Goal: Task Accomplishment & Management: Manage account settings

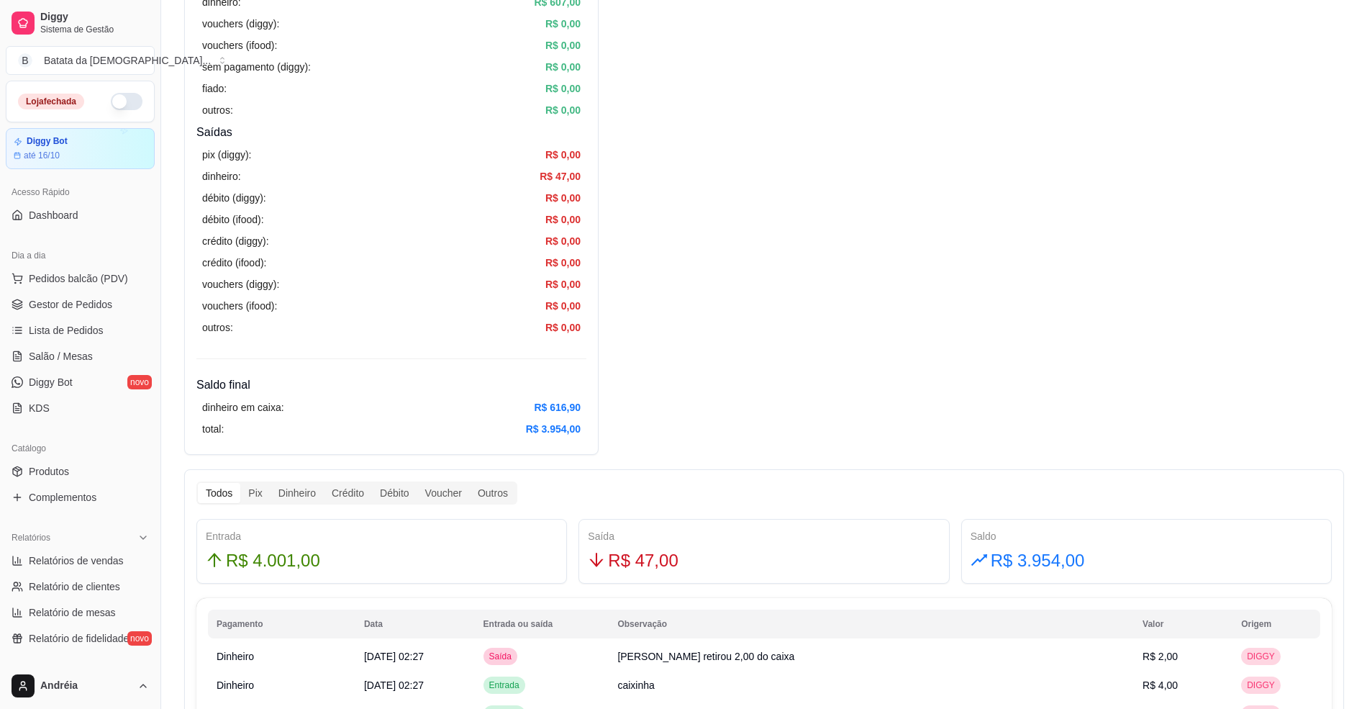
click at [47, 329] on span "Lista de Pedidos" at bounding box center [66, 330] width 75 height 14
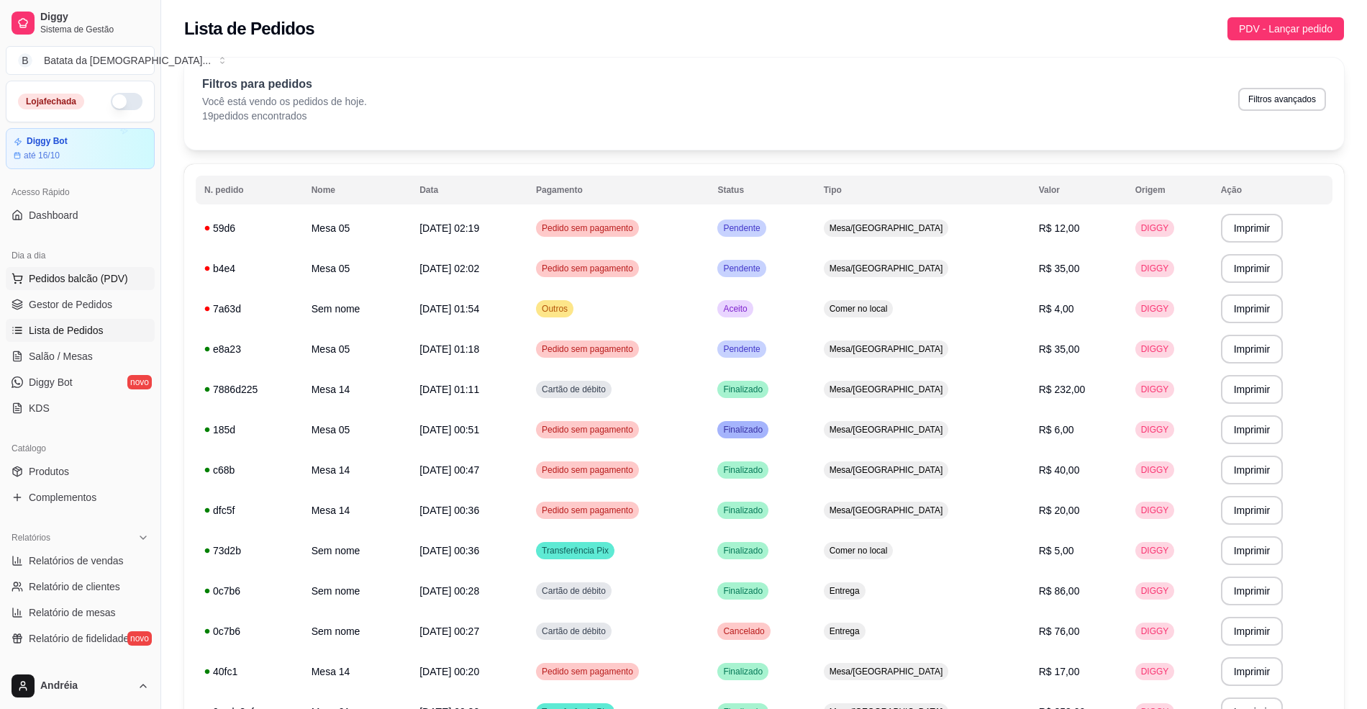
click at [106, 277] on span "Pedidos balcão (PDV)" at bounding box center [78, 278] width 99 height 14
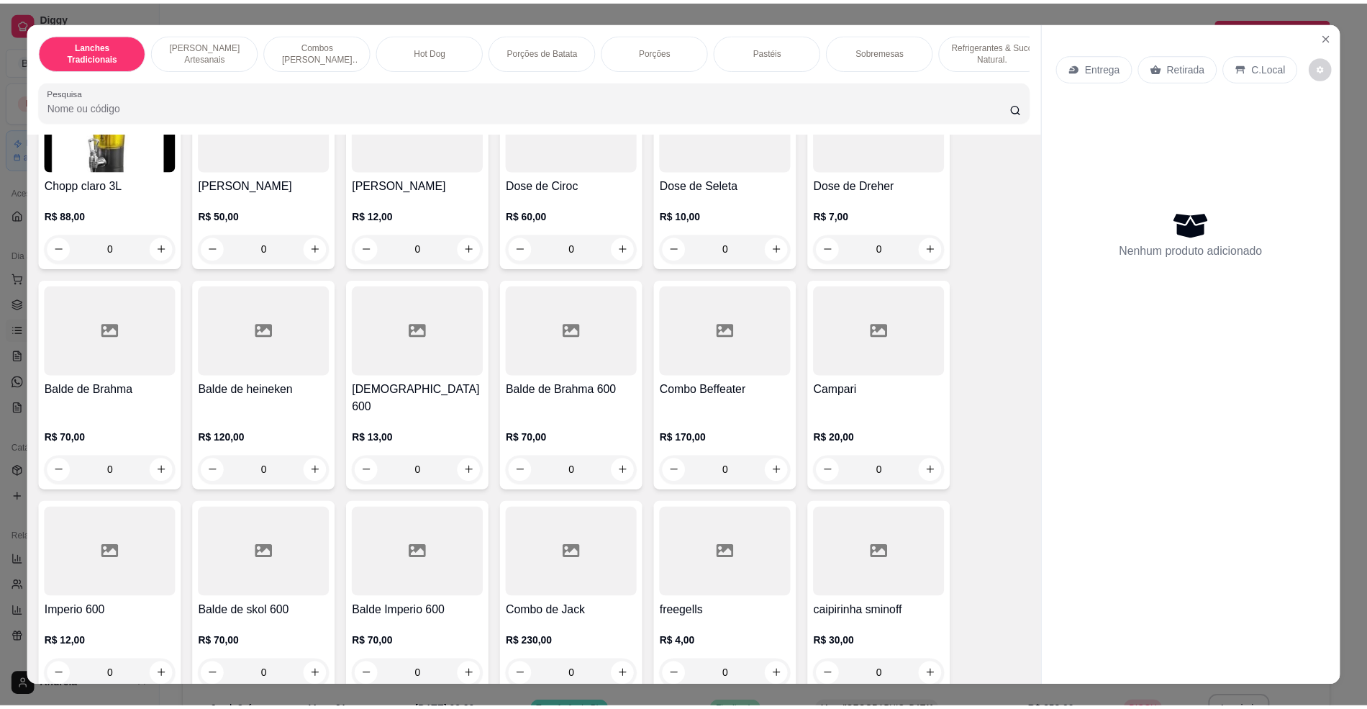
scroll to position [24, 0]
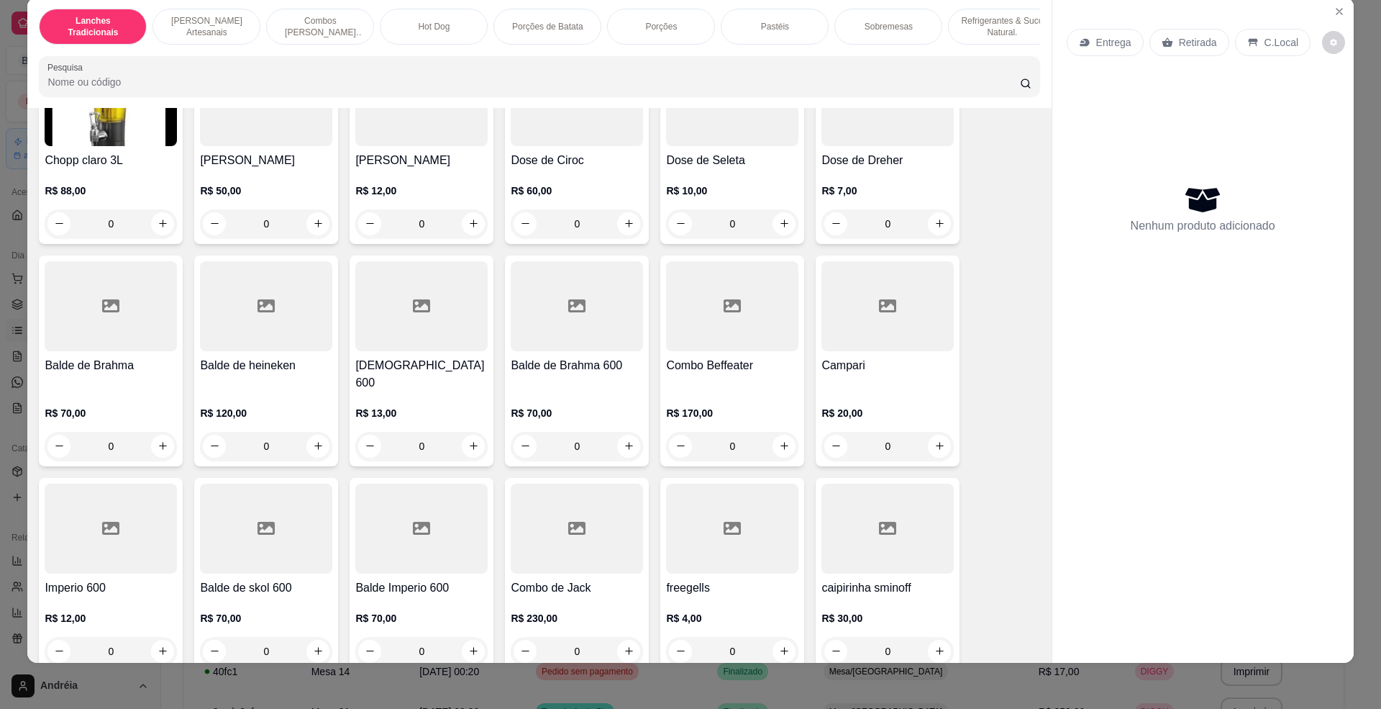
click at [701, 522] on div at bounding box center [732, 528] width 132 height 90
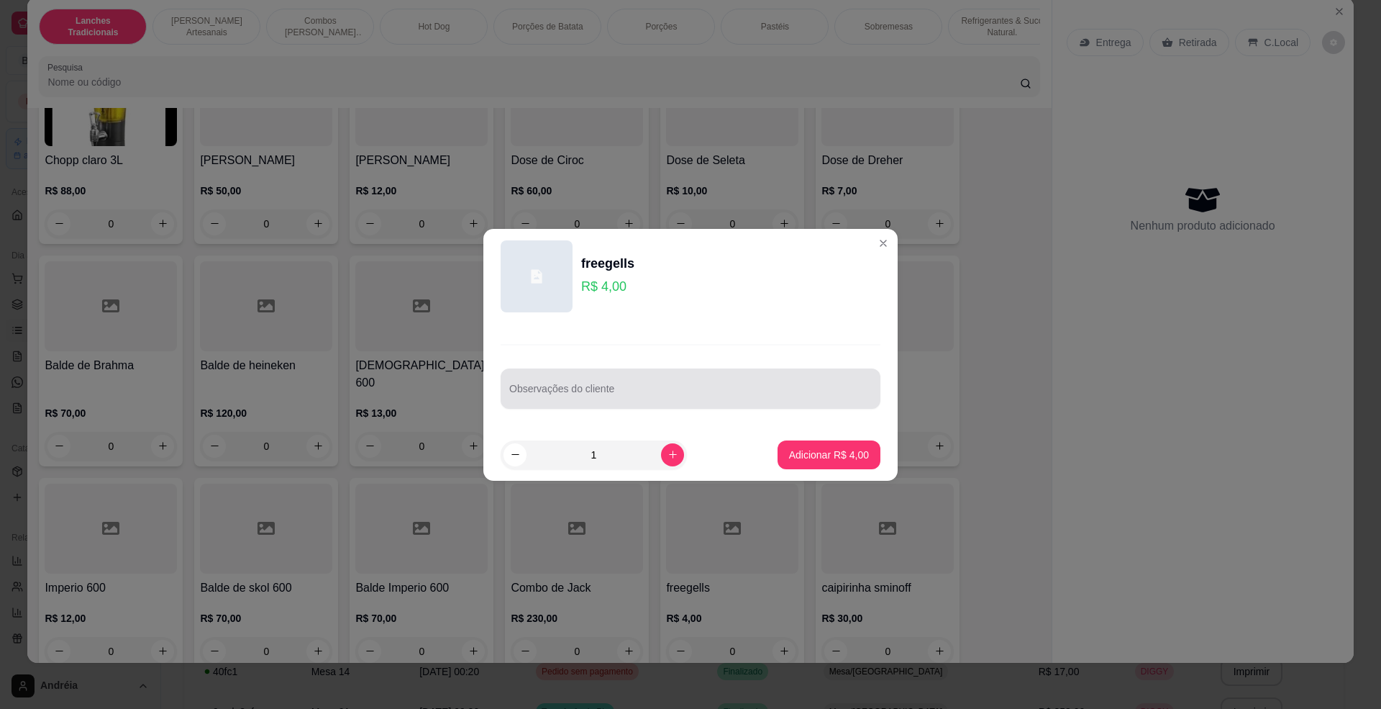
click at [674, 371] on div "Observações do cliente" at bounding box center [691, 388] width 380 height 40
type input "m"
type input "um da prima da deia e uma da yasmim"
click at [668, 449] on icon "increase-product-quantity" at bounding box center [673, 454] width 11 height 11
type input "2"
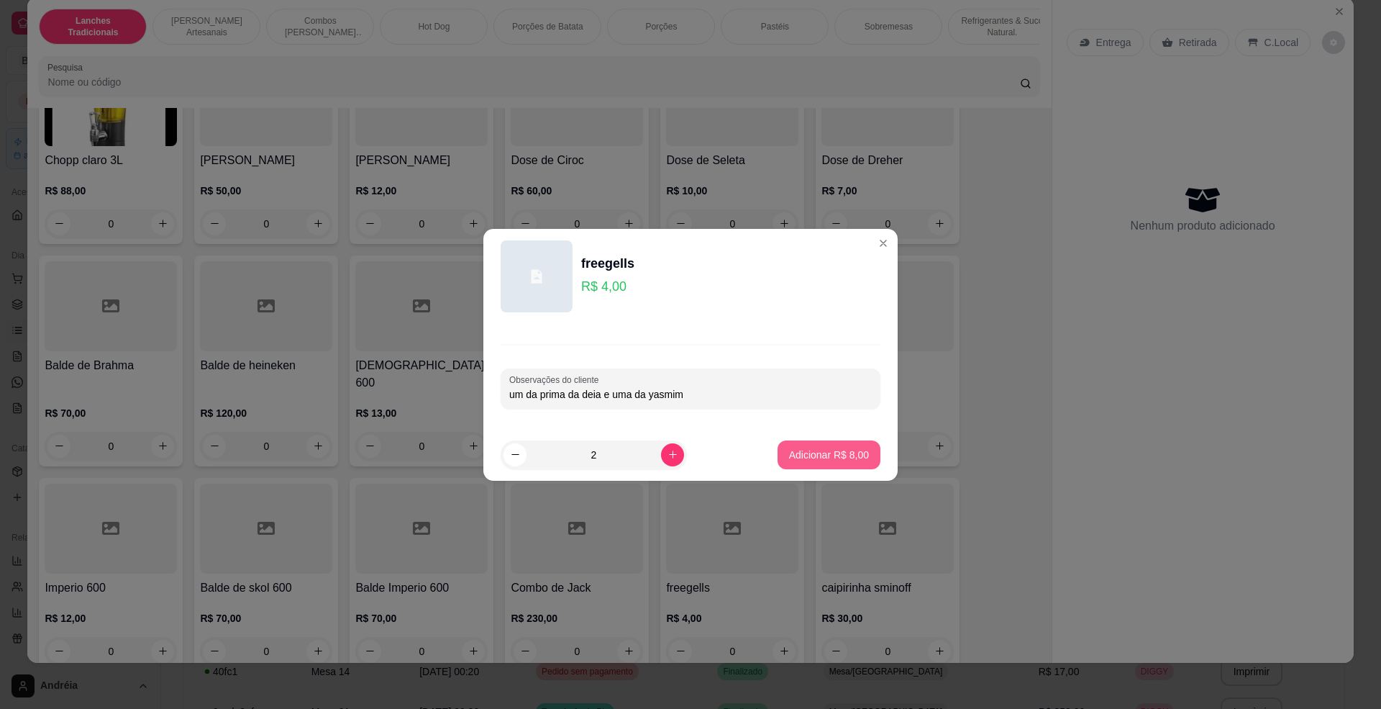
click at [847, 459] on p "Adicionar R$ 8,00" at bounding box center [829, 454] width 80 height 14
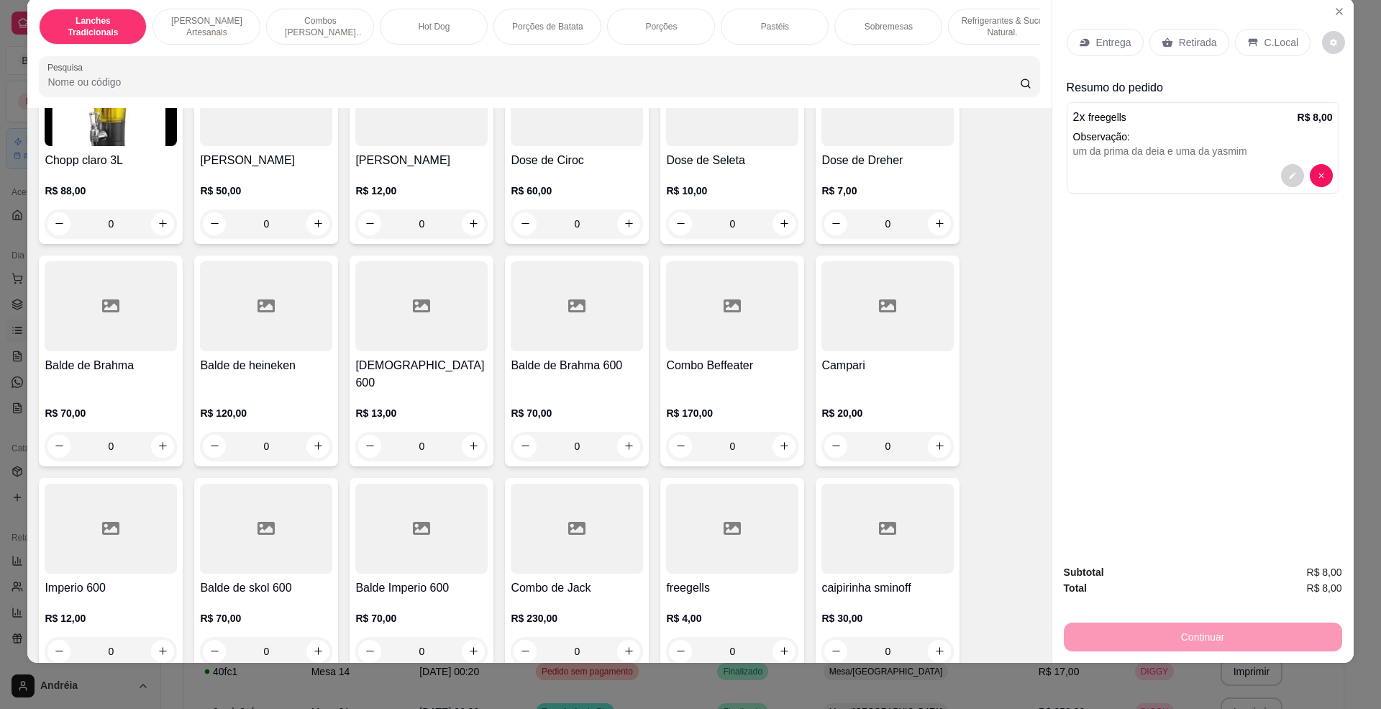
click at [1253, 44] on div "C.Local" at bounding box center [1273, 42] width 76 height 27
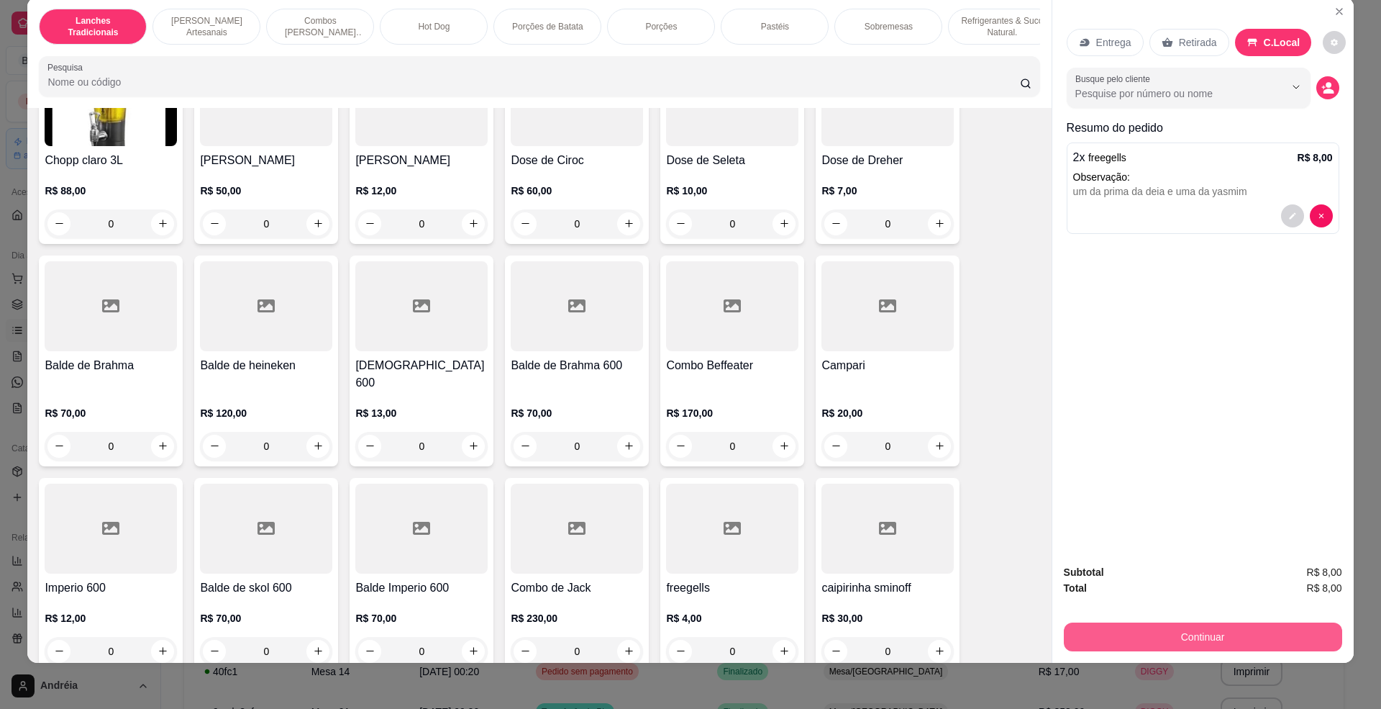
click at [1184, 637] on button "Continuar" at bounding box center [1203, 636] width 278 height 29
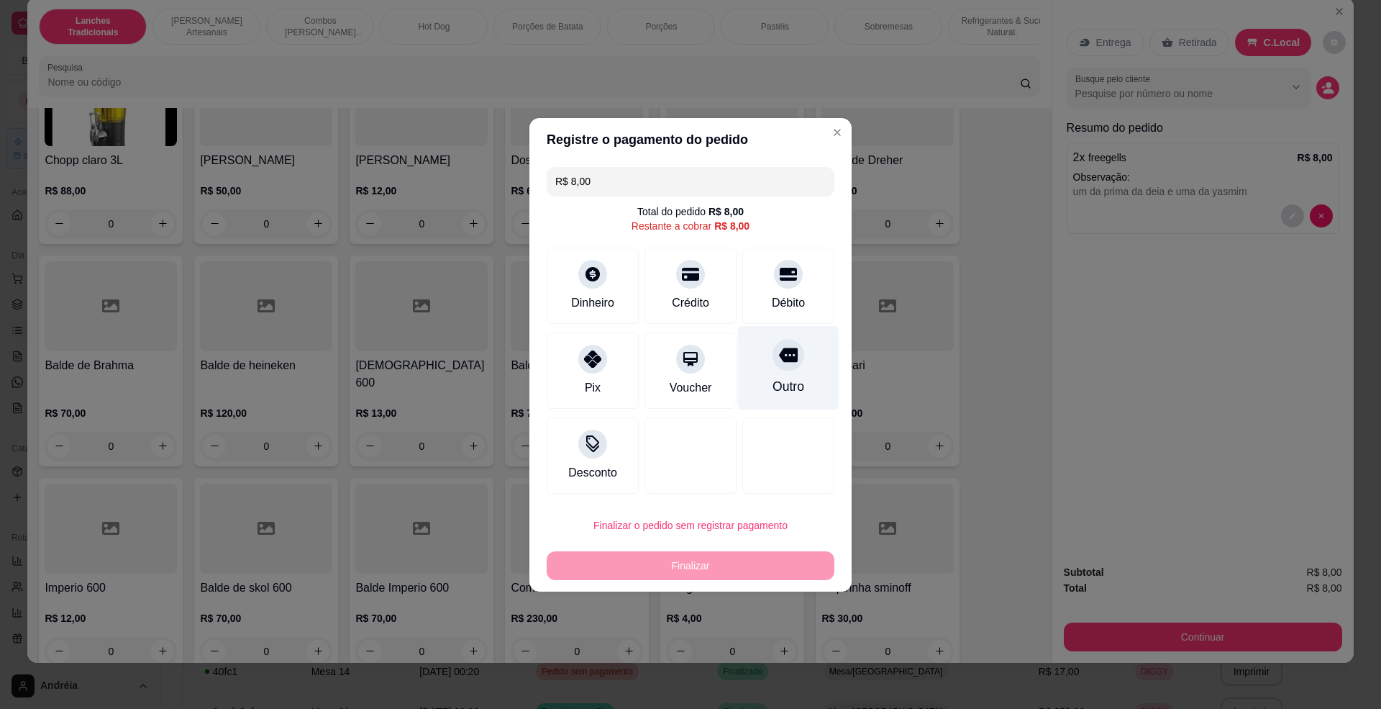
click at [804, 368] on div "Outro" at bounding box center [788, 367] width 101 height 84
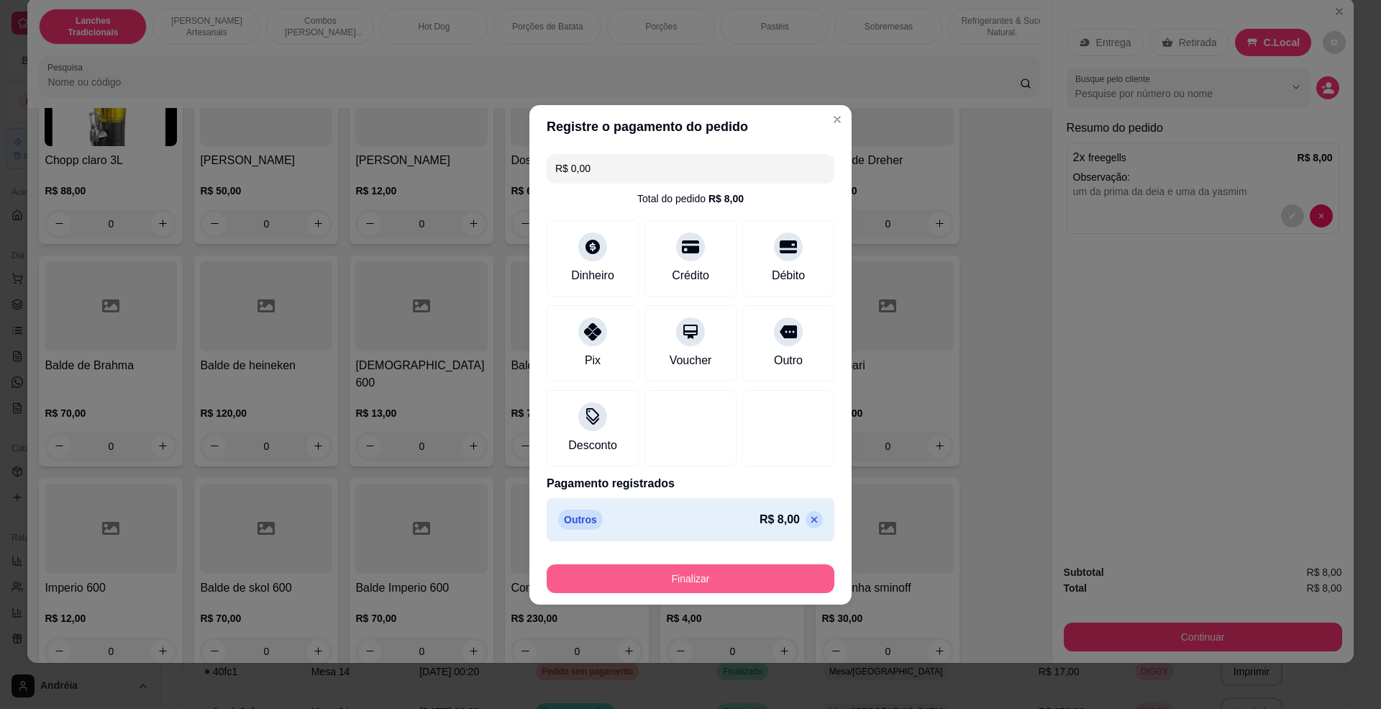
click at [767, 578] on button "Finalizar" at bounding box center [691, 578] width 288 height 29
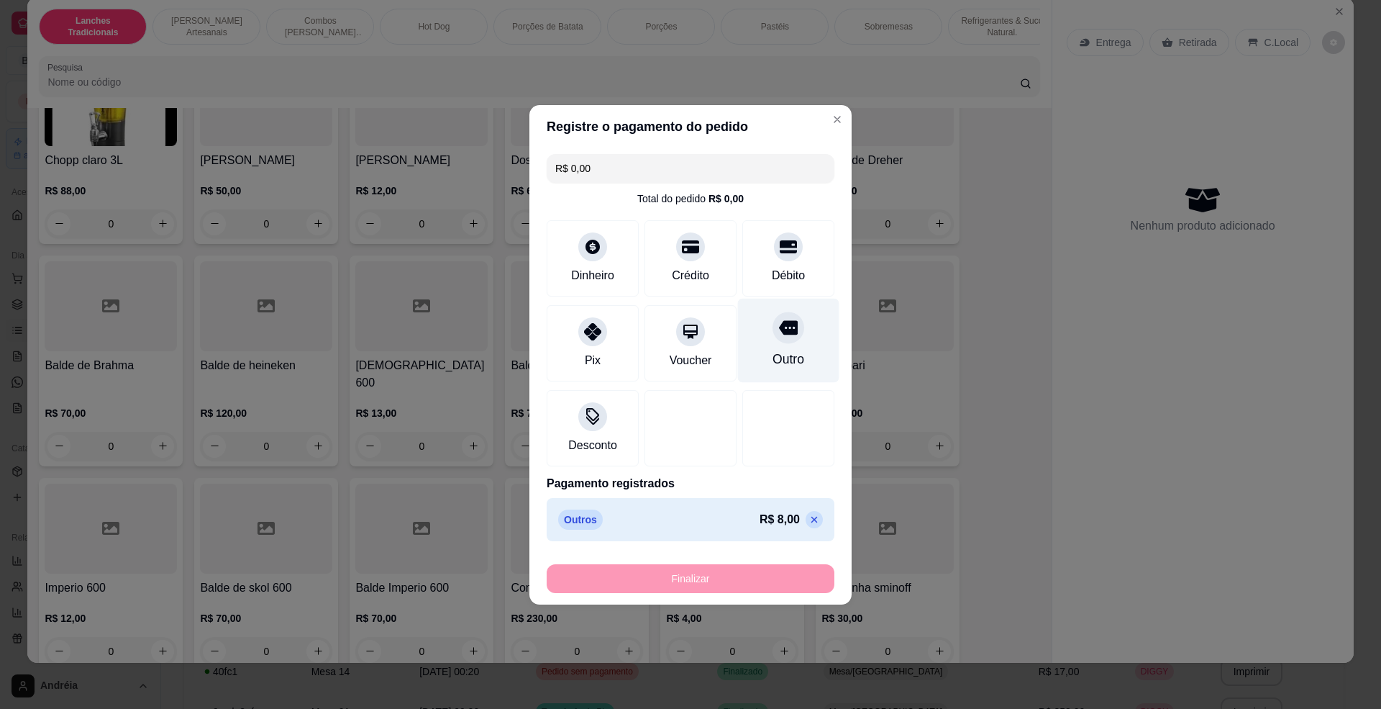
type input "-R$ 8,00"
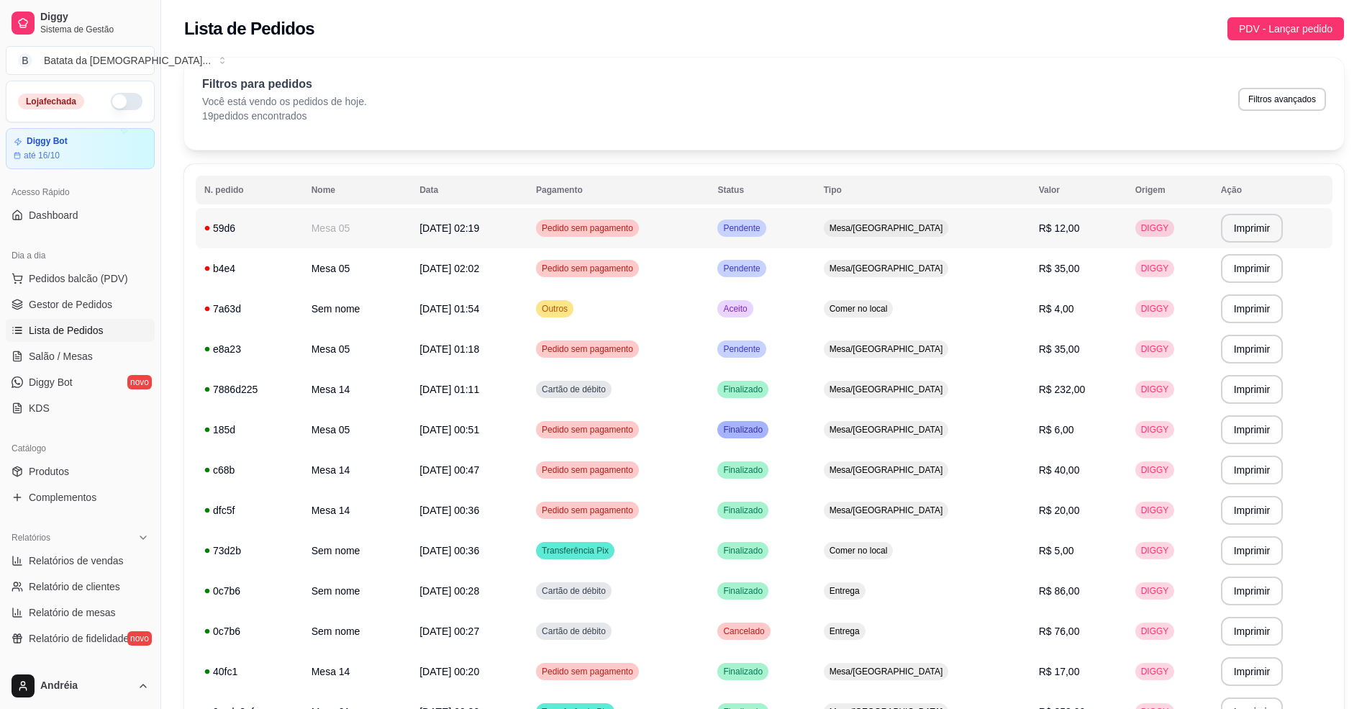
click at [814, 222] on td "Pendente" at bounding box center [762, 228] width 106 height 40
click at [70, 361] on span "Salão / Mesas" at bounding box center [61, 356] width 64 height 14
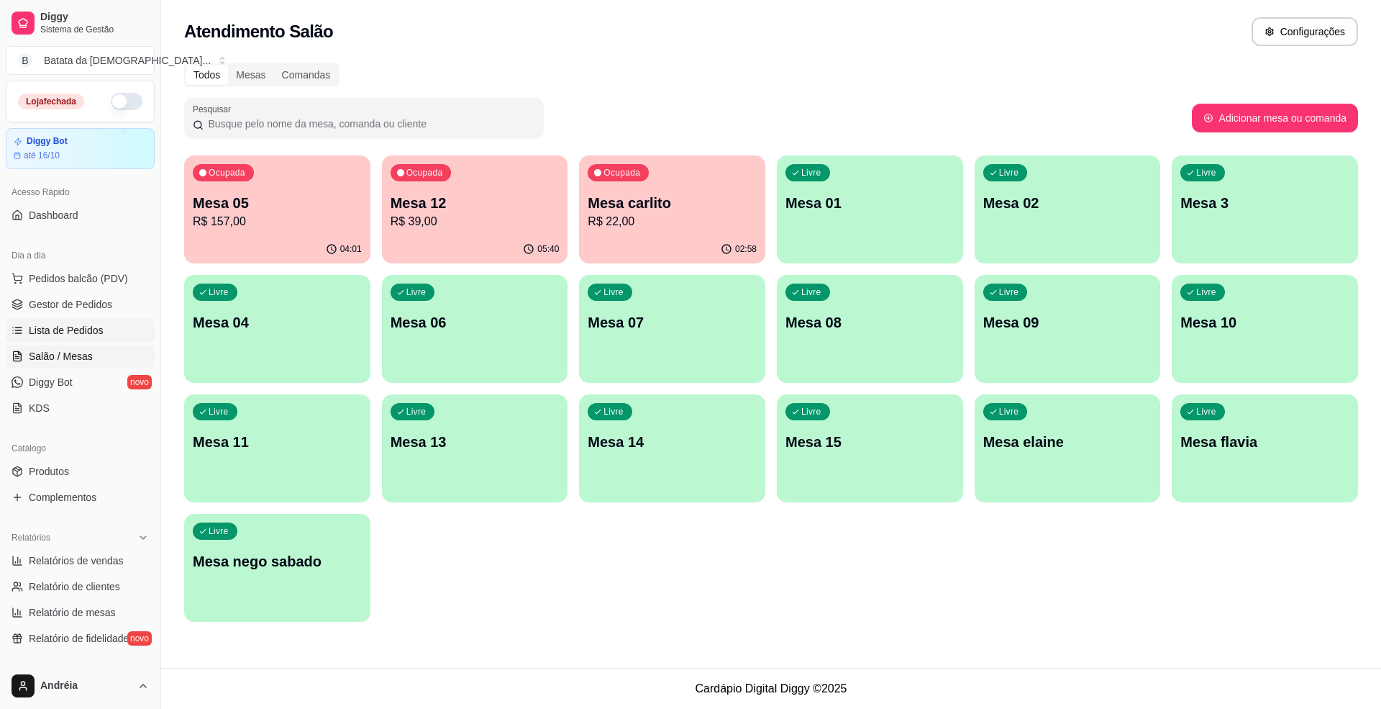
click at [49, 324] on span "Lista de Pedidos" at bounding box center [66, 330] width 75 height 14
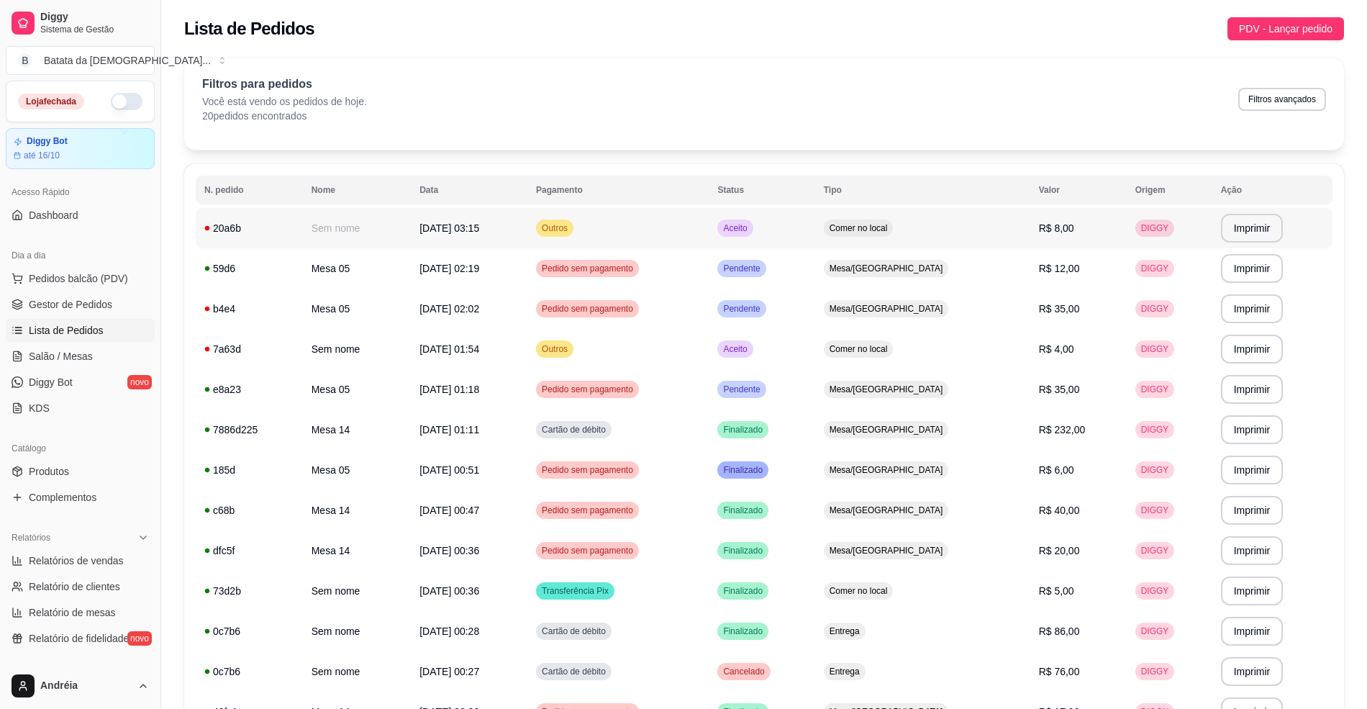
click at [895, 217] on td "Comer no local" at bounding box center [922, 228] width 215 height 40
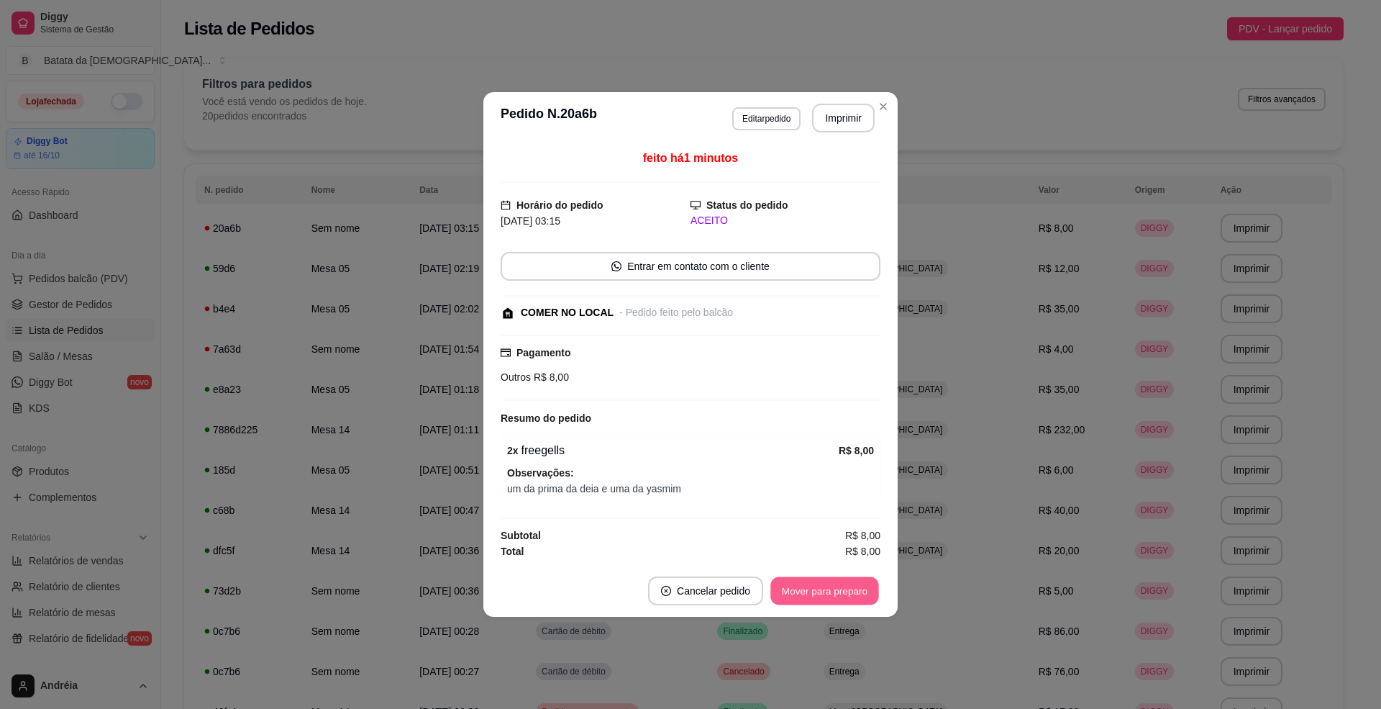
click at [803, 585] on button "Mover para preparo" at bounding box center [824, 591] width 108 height 28
click at [804, 587] on button "Mover para retirada disponível" at bounding box center [801, 590] width 159 height 29
click at [804, 587] on button "Mover para finalizado" at bounding box center [820, 590] width 119 height 29
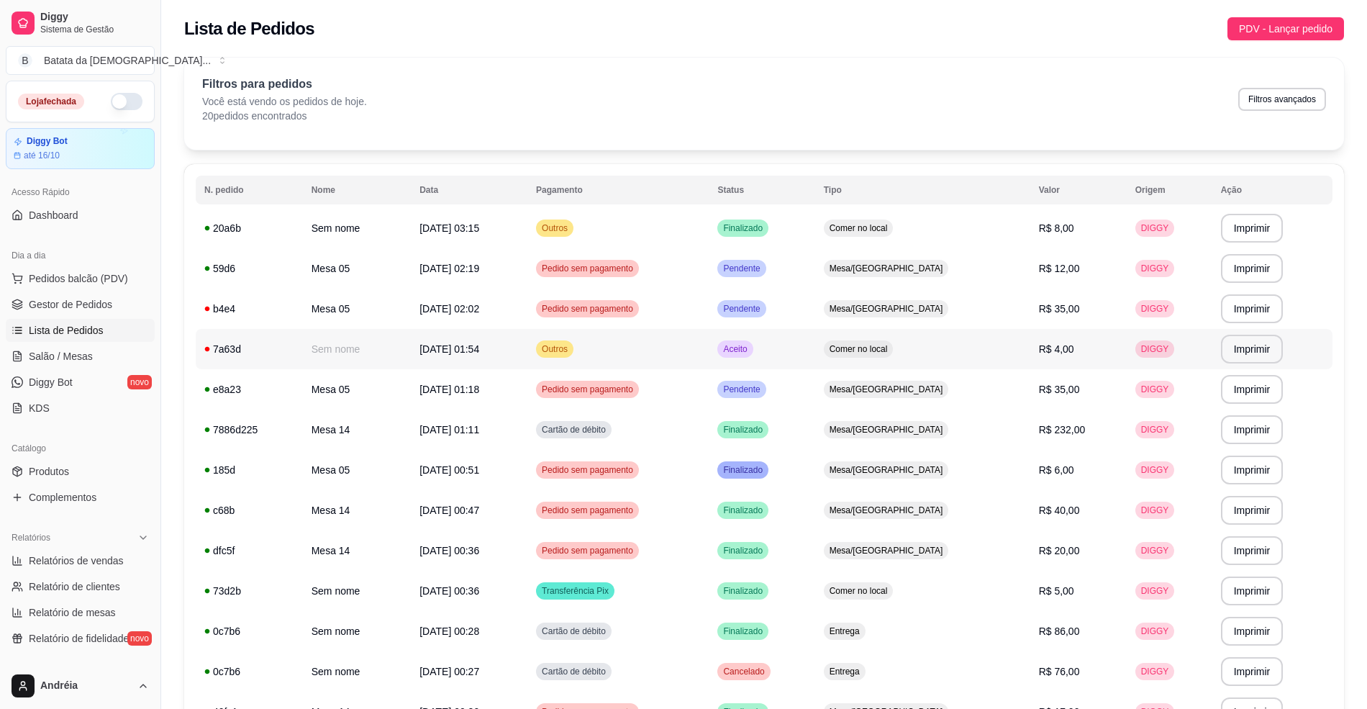
click at [814, 345] on td "Aceito" at bounding box center [762, 349] width 106 height 40
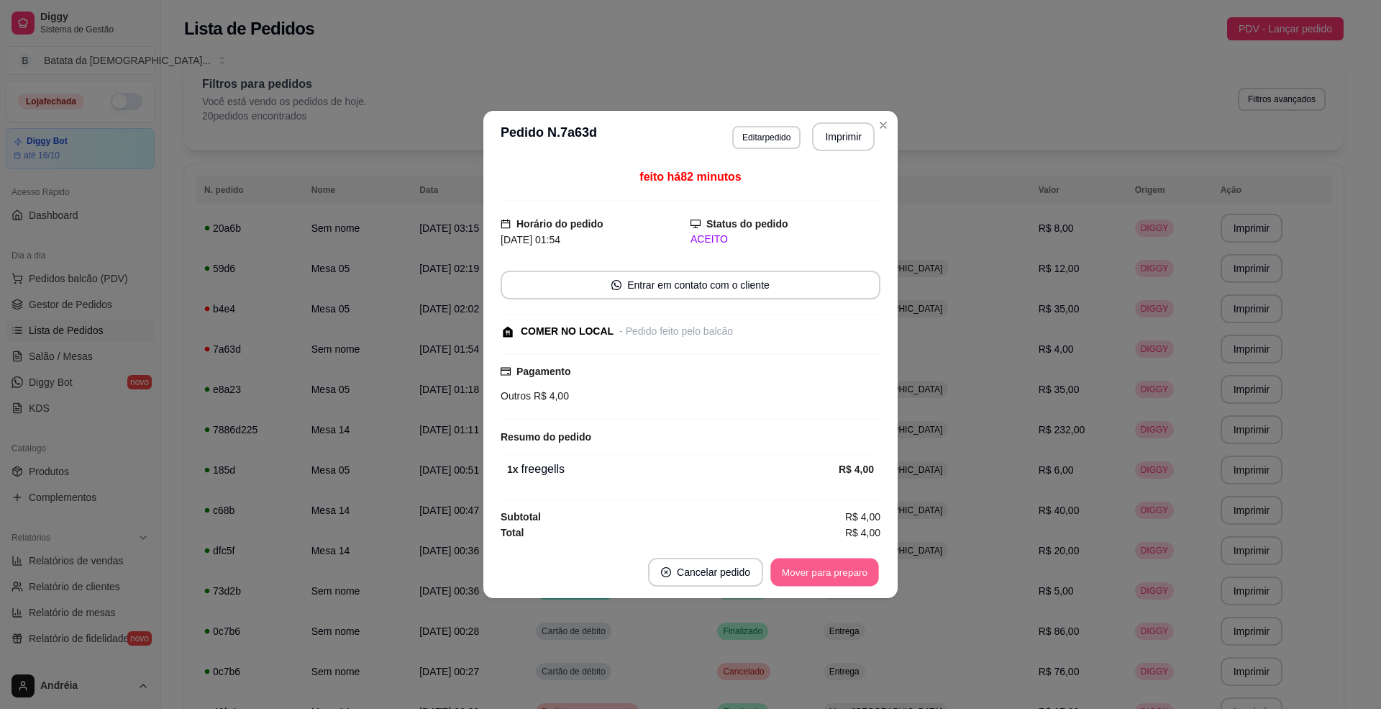
click at [830, 564] on button "Mover para preparo" at bounding box center [824, 572] width 108 height 28
click at [836, 571] on button "Mover para retirada disponível" at bounding box center [801, 572] width 159 height 29
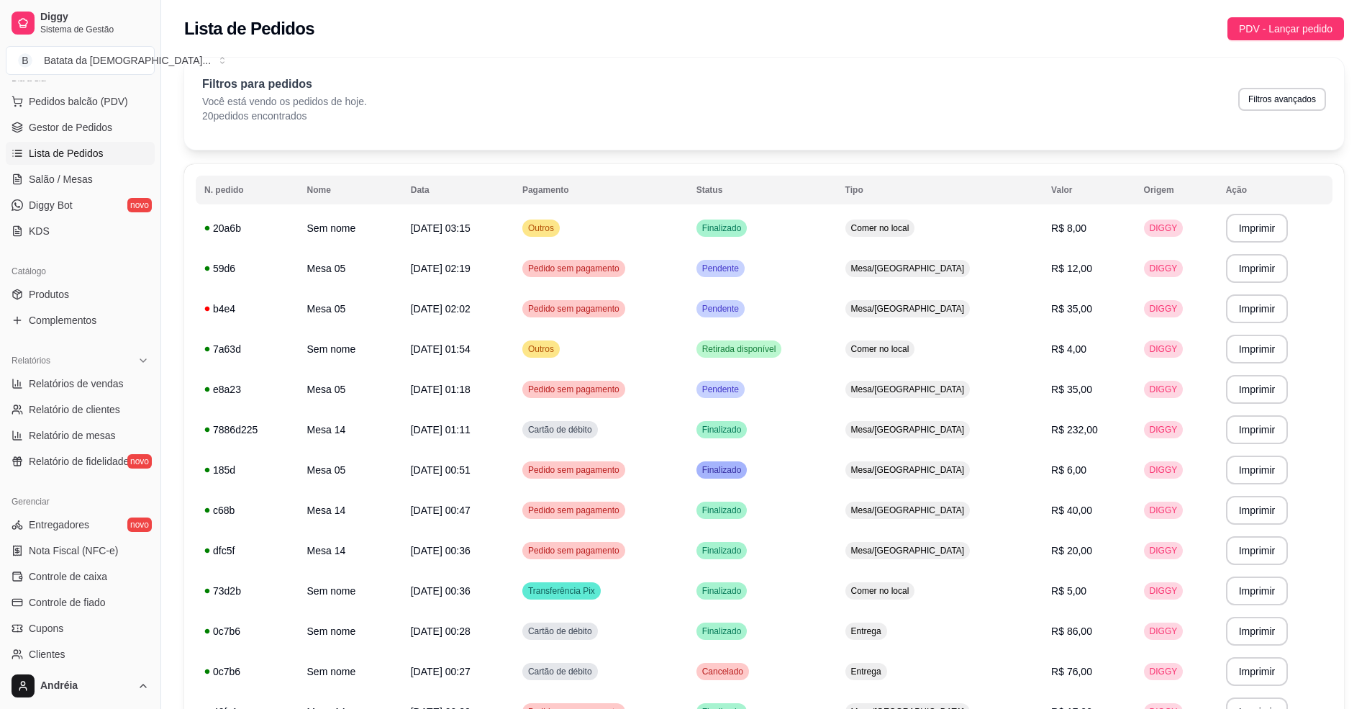
scroll to position [191, 0]
